Goal: Transaction & Acquisition: Purchase product/service

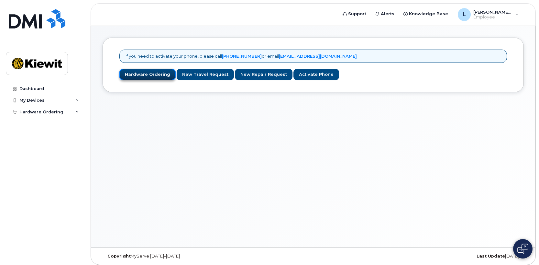
click at [146, 74] on link "Hardware Ordering" at bounding box center [147, 75] width 56 height 12
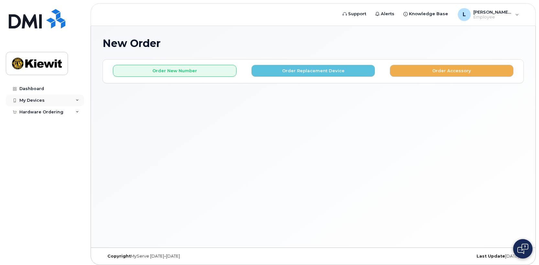
click at [78, 98] on div "My Devices" at bounding box center [45, 101] width 78 height 12
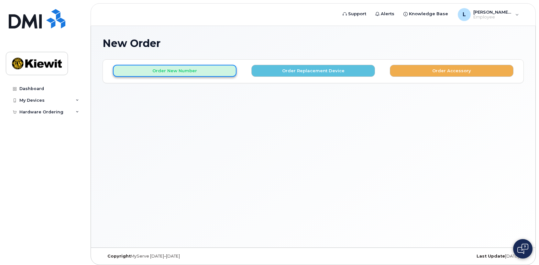
click at [160, 73] on button "Order New Number" at bounding box center [175, 71] width 124 height 12
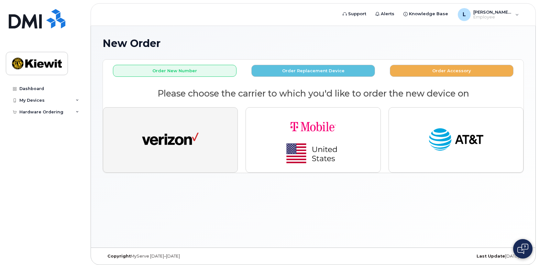
click at [165, 142] on img "button" at bounding box center [170, 139] width 57 height 29
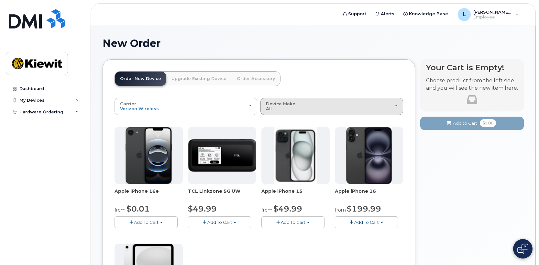
click at [397, 105] on span "button" at bounding box center [396, 105] width 3 height 1
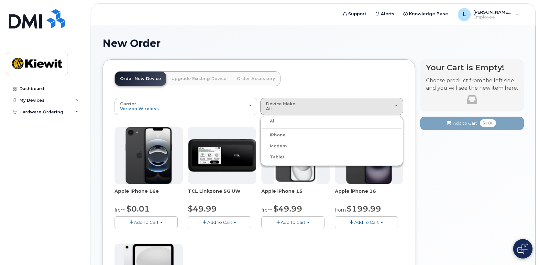
click at [274, 156] on label "Tablet" at bounding box center [273, 157] width 22 height 8
click at [0, 0] on input "Tablet" at bounding box center [0, 0] width 0 height 0
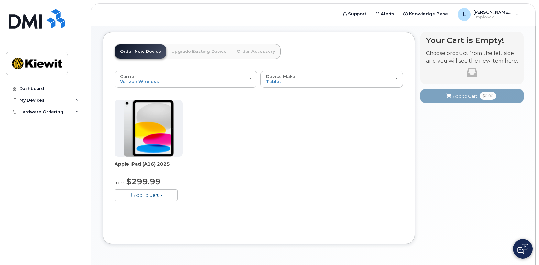
scroll to position [16, 0]
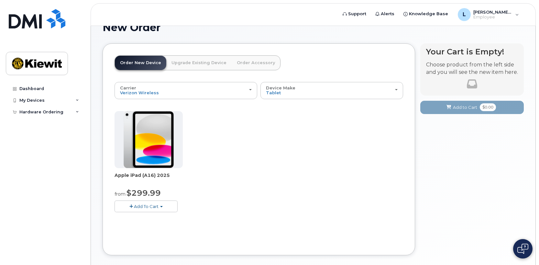
click at [155, 146] on img at bounding box center [149, 139] width 50 height 57
click at [153, 144] on img at bounding box center [149, 139] width 50 height 57
click at [132, 176] on span "Apple iPad (A16) 2025" at bounding box center [149, 178] width 68 height 13
click at [124, 175] on span "Apple iPad (A16) 2025" at bounding box center [149, 178] width 68 height 13
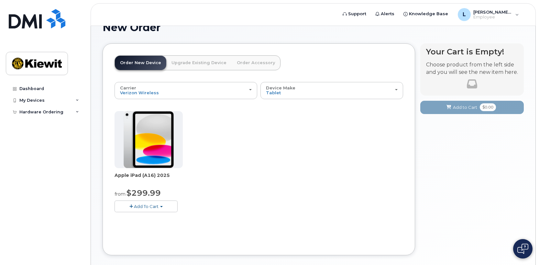
click at [146, 205] on span "Add To Cart" at bounding box center [146, 206] width 25 height 5
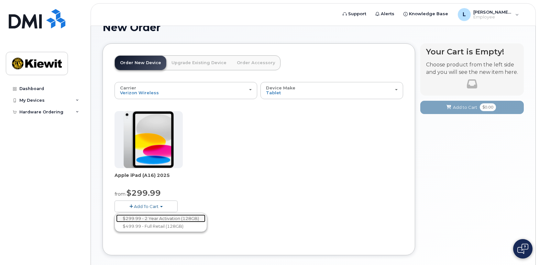
click at [138, 218] on link "$299.99 - 2 Year Activation (128GB)" at bounding box center [160, 218] width 89 height 8
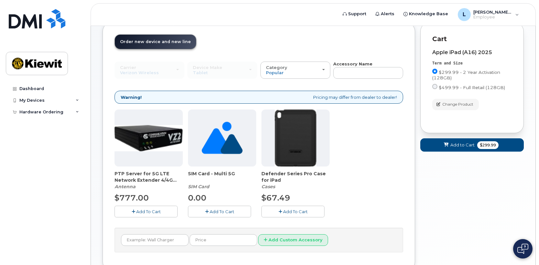
scroll to position [48, 0]
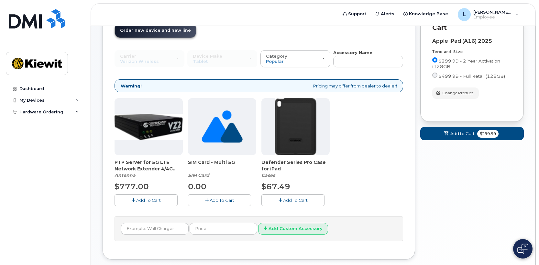
click at [218, 201] on span "Add To Cart" at bounding box center [222, 199] width 25 height 5
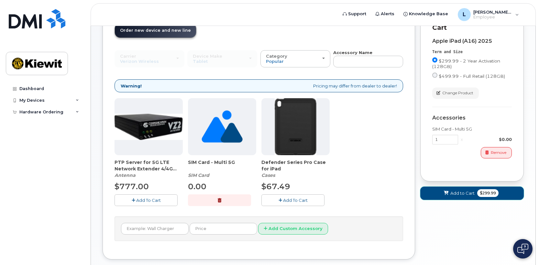
click at [463, 194] on span "Add to Cart" at bounding box center [463, 193] width 24 height 6
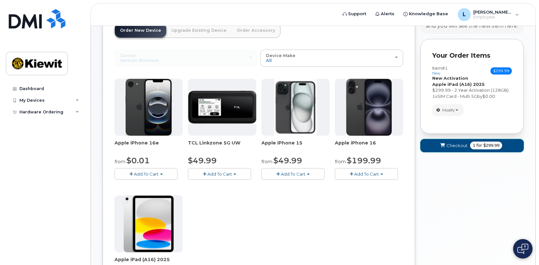
click at [454, 147] on span "Checkout" at bounding box center [457, 145] width 21 height 6
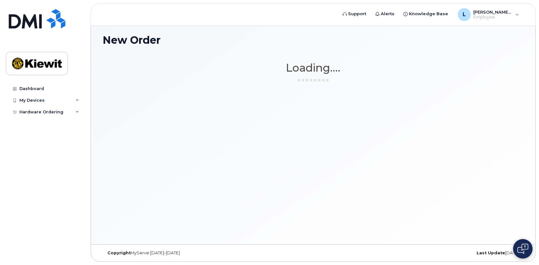
scroll to position [3, 0]
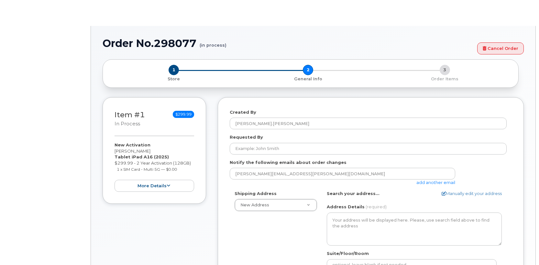
select select
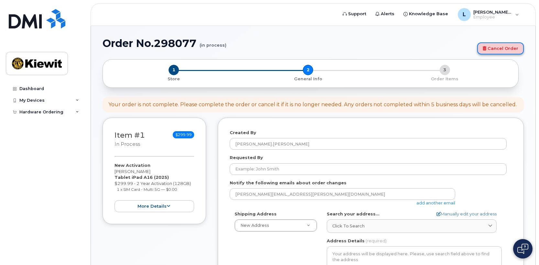
click at [494, 49] on link "Cancel Order" at bounding box center [501, 48] width 47 height 12
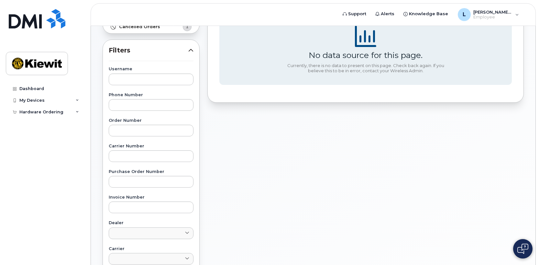
scroll to position [97, 0]
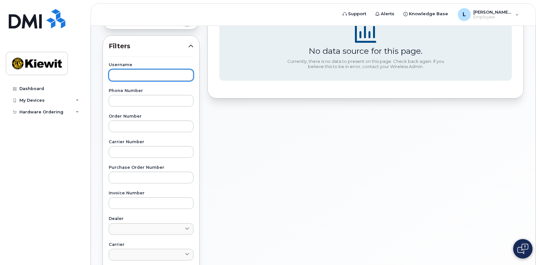
click at [123, 75] on input "text" at bounding box center [151, 75] width 85 height 12
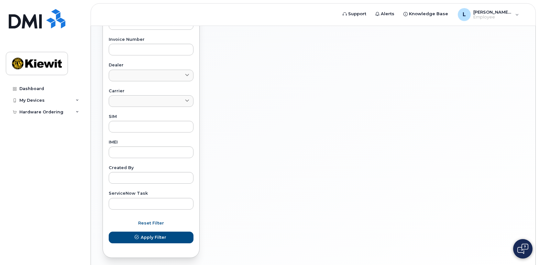
scroll to position [276, 0]
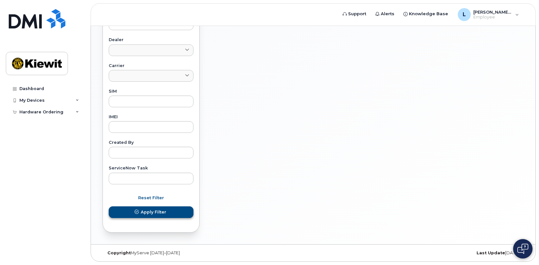
type input "nancy bilek"
click at [157, 211] on span "Apply Filter" at bounding box center [154, 212] width 26 height 6
click at [146, 212] on span "Apply Filter" at bounding box center [154, 212] width 26 height 6
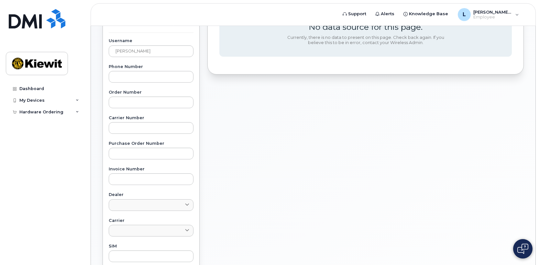
scroll to position [114, 0]
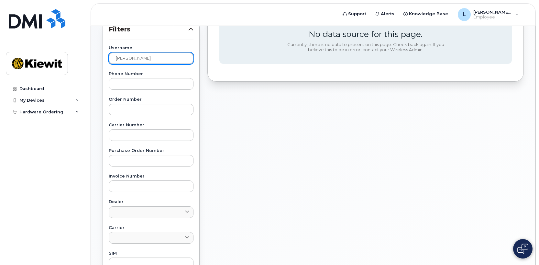
drag, startPoint x: 156, startPoint y: 59, endPoint x: 102, endPoint y: 57, distance: 54.1
click at [102, 57] on div "Username nancy bilek Phone Number Order Number Carrier Number Purchase Order Nu…" at bounding box center [151, 196] width 100 height 300
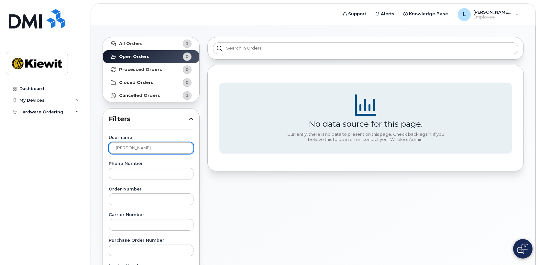
scroll to position [0, 0]
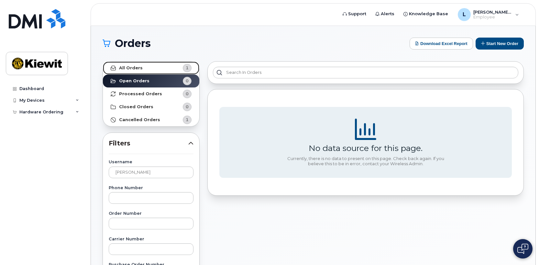
click at [135, 68] on strong "All Orders" at bounding box center [131, 67] width 24 height 5
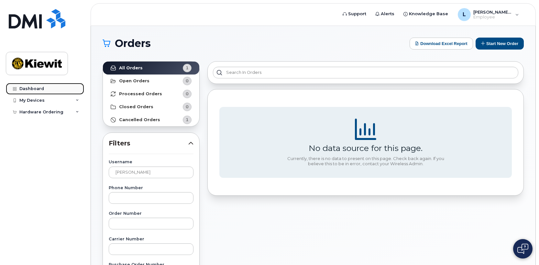
click at [38, 87] on div "Dashboard" at bounding box center [31, 88] width 25 height 5
click at [35, 89] on div "Dashboard" at bounding box center [31, 88] width 25 height 5
